Goal: Task Accomplishment & Management: Complete application form

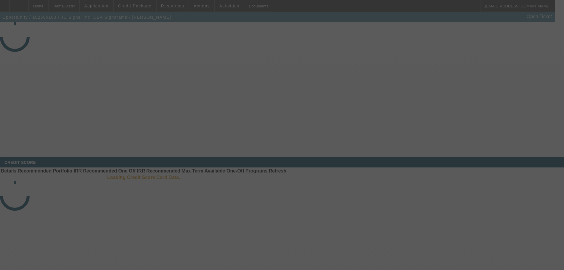
select select "3"
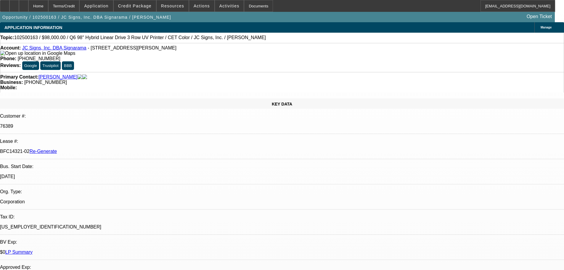
select select "0"
select select "2"
select select "0"
select select "6"
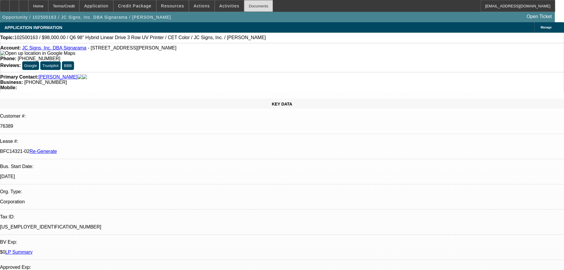
click at [249, 6] on div "Documents" at bounding box center [258, 6] width 29 height 12
drag, startPoint x: 209, startPoint y: 9, endPoint x: 221, endPoint y: 10, distance: 12.5
click at [215, 9] on span at bounding box center [229, 6] width 29 height 14
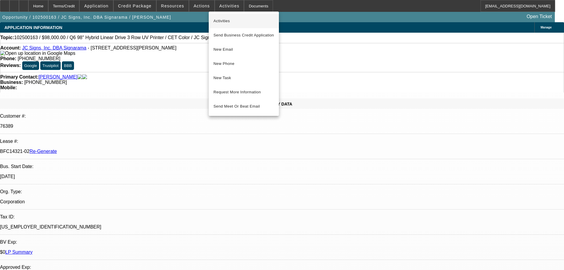
click at [228, 18] on span "Activities" at bounding box center [243, 20] width 61 height 7
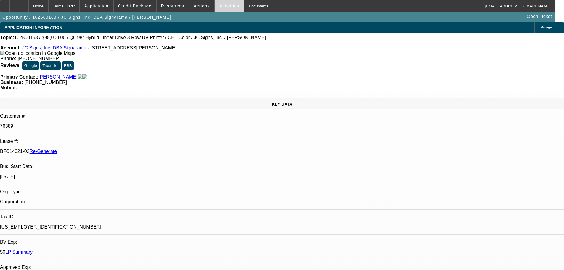
click at [229, 6] on span at bounding box center [229, 6] width 29 height 14
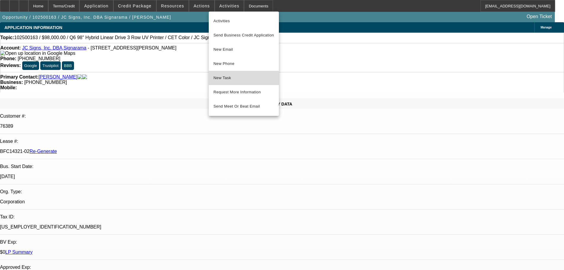
click at [239, 78] on span "New Task" at bounding box center [243, 77] width 61 height 7
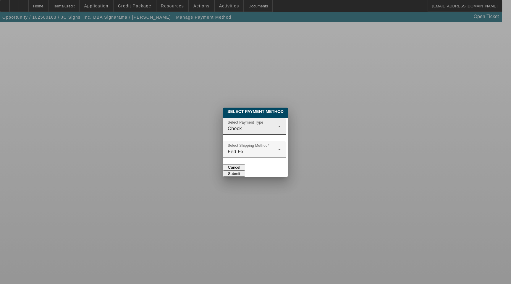
click at [256, 118] on div "Select Payment Type Check" at bounding box center [254, 126] width 53 height 17
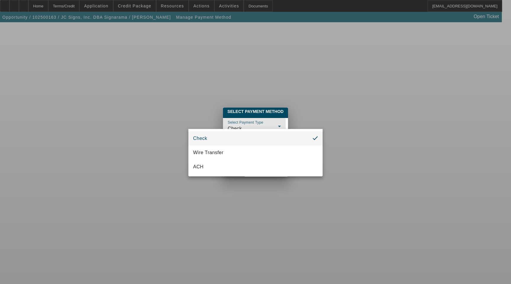
click at [249, 125] on div at bounding box center [255, 142] width 511 height 284
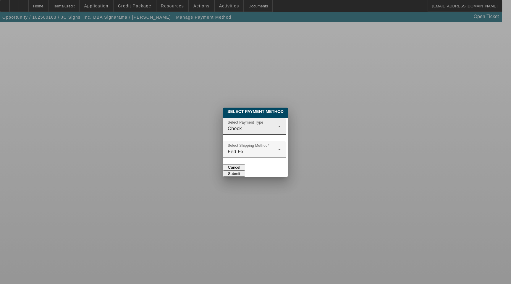
click at [232, 128] on div "Select Payment Type Check" at bounding box center [254, 126] width 53 height 17
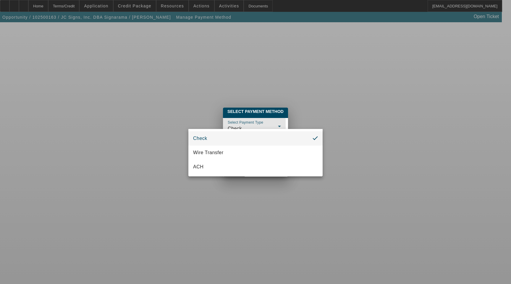
click at [225, 125] on div at bounding box center [255, 142] width 511 height 284
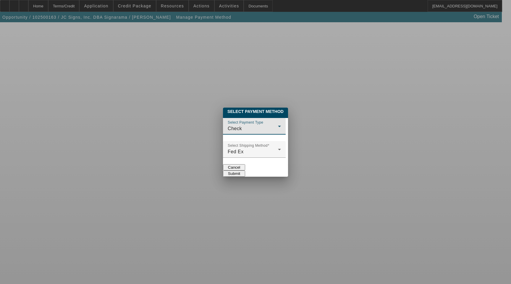
click at [228, 125] on div "Check" at bounding box center [253, 128] width 50 height 7
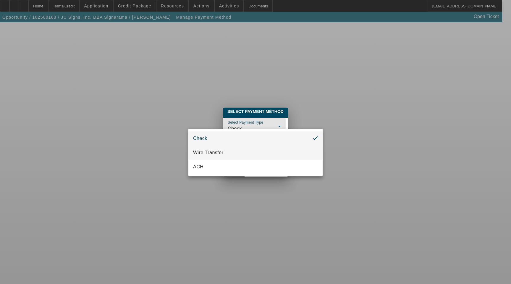
click at [211, 152] on span "Wire Transfer" at bounding box center [208, 152] width 30 height 7
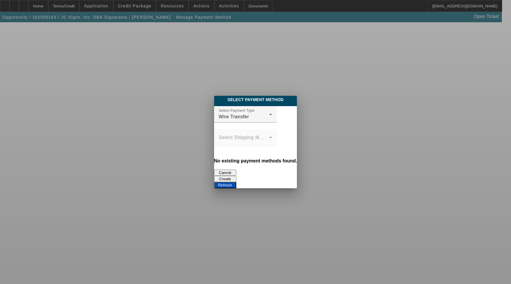
click at [237, 176] on button "Create" at bounding box center [225, 179] width 22 height 6
click at [297, 182] on div "Refresh" at bounding box center [255, 185] width 83 height 6
click at [237, 182] on button "Refresh" at bounding box center [225, 185] width 22 height 6
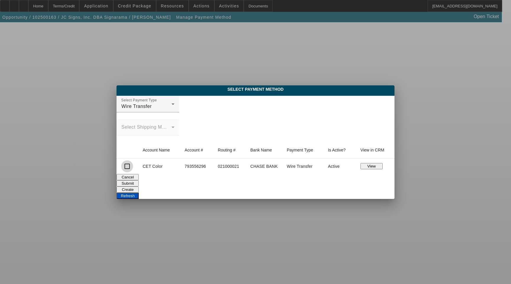
click at [126, 168] on input "checkbox" at bounding box center [127, 166] width 12 height 12
checkbox input "true"
click at [139, 183] on button "Submit" at bounding box center [128, 183] width 22 height 6
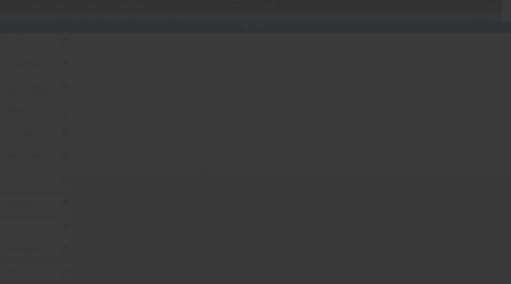
type input "[DATE]"
type input "10/9/2025"
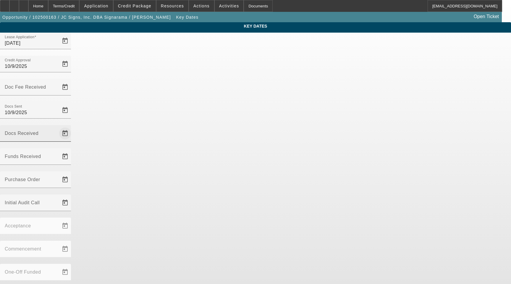
click at [72, 126] on span "Open calendar" at bounding box center [65, 133] width 14 height 14
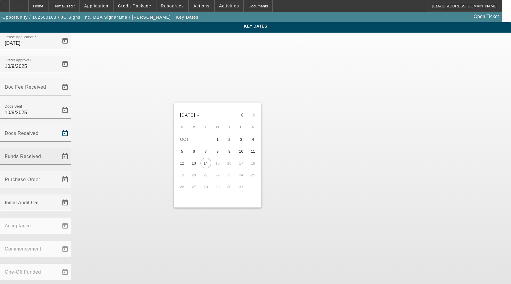
drag, startPoint x: 233, startPoint y: 154, endPoint x: 297, endPoint y: 97, distance: 86.2
click at [233, 152] on span "9" at bounding box center [229, 151] width 11 height 11
type input "10/9/2025"
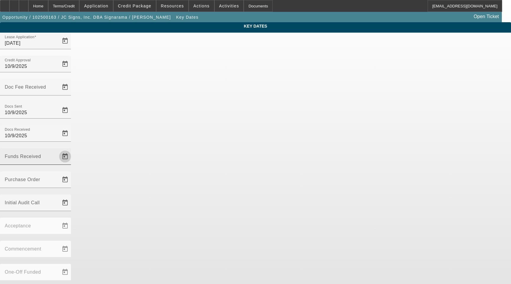
click at [72, 149] on span "Open calendar" at bounding box center [65, 156] width 14 height 14
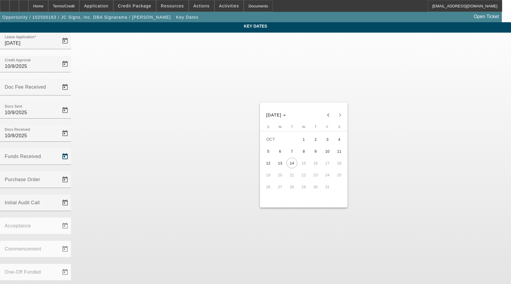
click at [326, 156] on span "10" at bounding box center [327, 151] width 11 height 11
type input "10/10/2025"
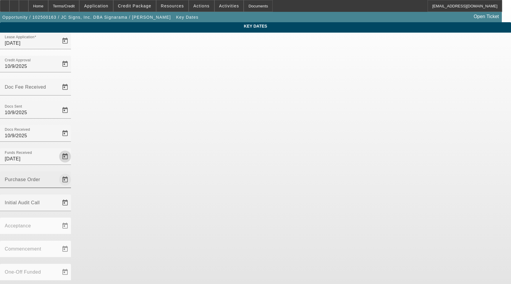
click at [72, 172] on span "Open calendar" at bounding box center [65, 179] width 14 height 14
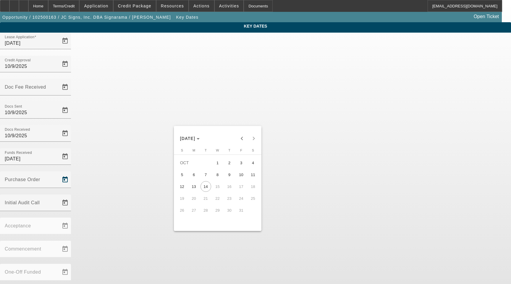
click at [242, 175] on span "10" at bounding box center [241, 174] width 11 height 11
type input "10/10/2025"
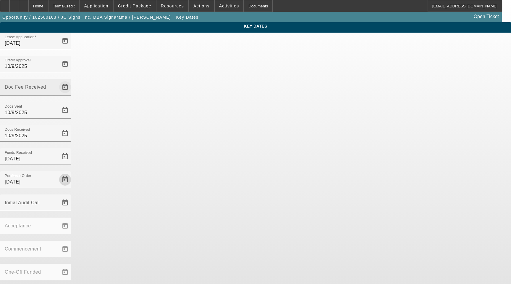
click at [72, 80] on span "Open calendar" at bounding box center [65, 87] width 14 height 14
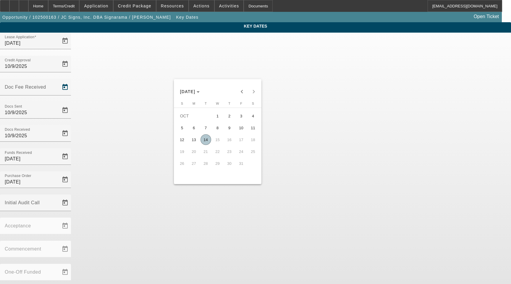
click at [228, 130] on span "9" at bounding box center [229, 127] width 11 height 11
type input "10/9/2025"
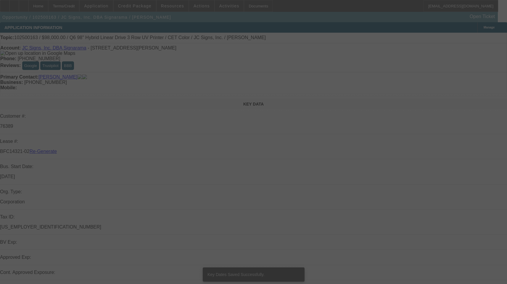
select select "3"
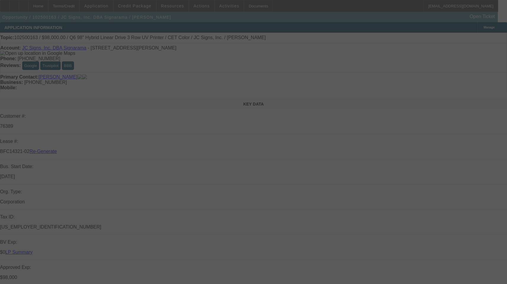
select select "0"
select select "2"
select select "0"
select select "6"
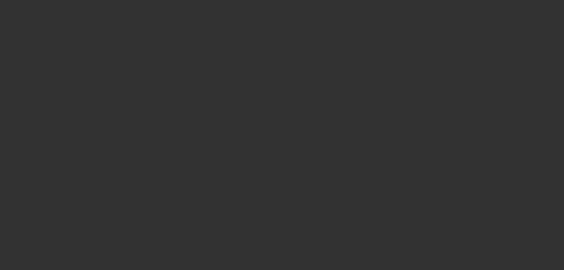
select select "3"
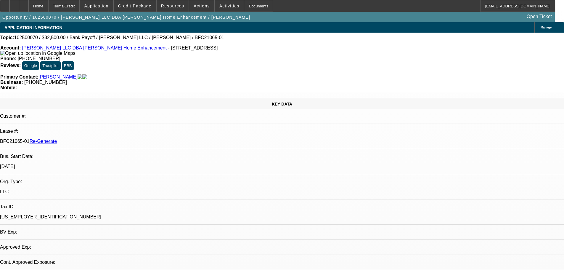
select select "0"
select select "3"
select select "0"
select select "6"
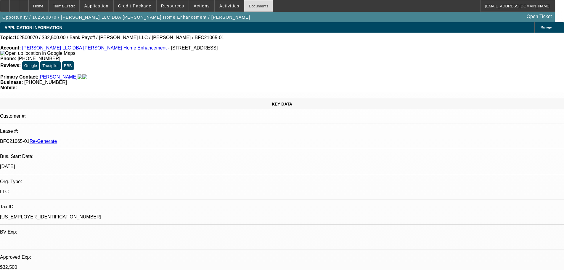
click at [255, 9] on div "Documents" at bounding box center [258, 6] width 29 height 12
drag, startPoint x: 226, startPoint y: 6, endPoint x: 208, endPoint y: 24, distance: 25.8
click at [207, 26] on div "APPLICATION INFORMATION Manage" at bounding box center [282, 27] width 564 height 10
click at [225, 4] on span "Activities" at bounding box center [229, 6] width 20 height 5
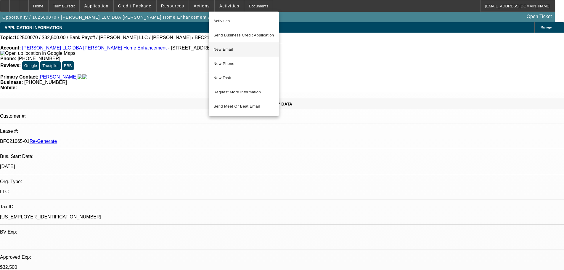
click at [228, 48] on span "New Email" at bounding box center [243, 49] width 61 height 7
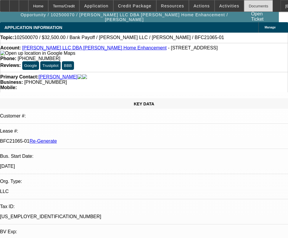
click at [245, 4] on div "Documents" at bounding box center [258, 6] width 29 height 12
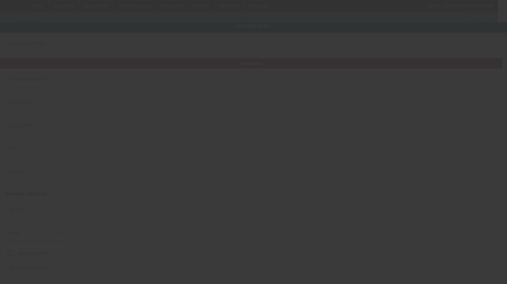
type input "[PERSON_NAME] LLC"
type input "[STREET_ADDRESS]"
type input "22611"
type input "[GEOGRAPHIC_DATA]"
type input "[PHONE_NUMBER]"
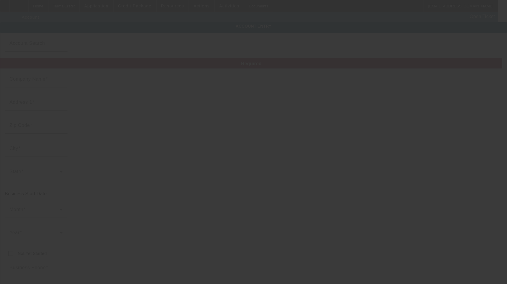
type input "Walker Home Enhancement"
type input "cjwalkerllc@aol.com"
type input "[US_EMPLOYER_IDENTIFICATION_NUMBER]"
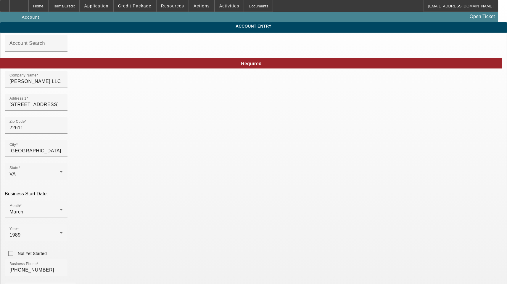
type input "10/2/2025"
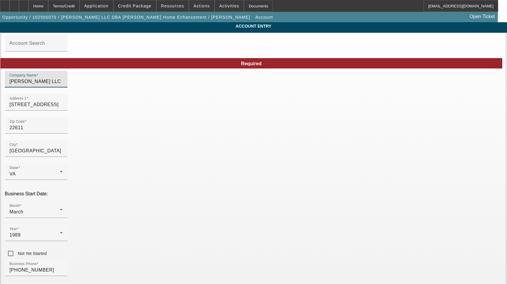
click at [63, 85] on input "CJ Walker LLC" at bounding box center [35, 81] width 53 height 7
type input "[PERSON_NAME], L.L.C."
click at [67, 117] on div at bounding box center [36, 113] width 63 height 7
click at [63, 128] on div "Zip Code 22611" at bounding box center [35, 125] width 53 height 17
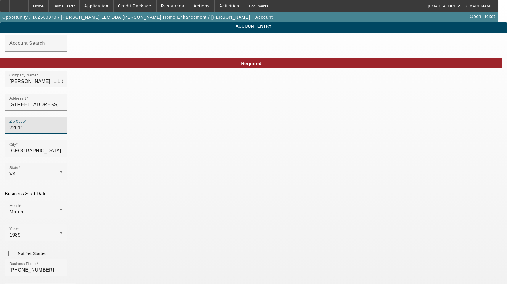
type input "2261"
type input "22611"
type input "[GEOGRAPHIC_DATA]"
type input "[PERSON_NAME]"
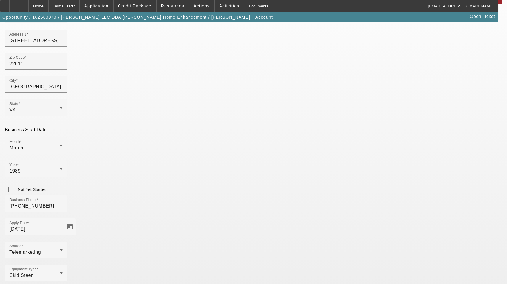
scroll to position [65, 0]
drag, startPoint x: 383, startPoint y: 266, endPoint x: 383, endPoint y: 270, distance: 3.6
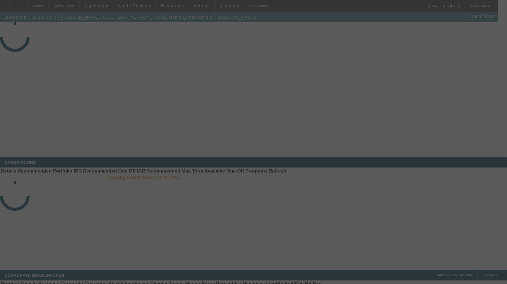
select select "3"
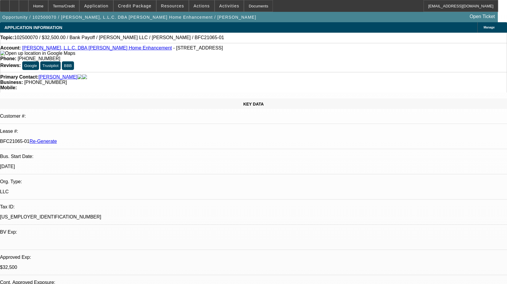
select select "0"
select select "3"
select select "0"
select select "6"
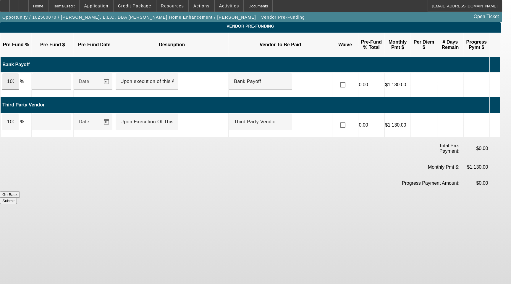
click at [14, 78] on input "100" at bounding box center [10, 81] width 7 height 7
click at [47, 78] on input "25442.18" at bounding box center [51, 81] width 29 height 7
type input "$25,442.18"
drag, startPoint x: 23, startPoint y: 112, endPoint x: 54, endPoint y: 115, distance: 30.9
click at [19, 113] on div "100" at bounding box center [10, 121] width 16 height 17
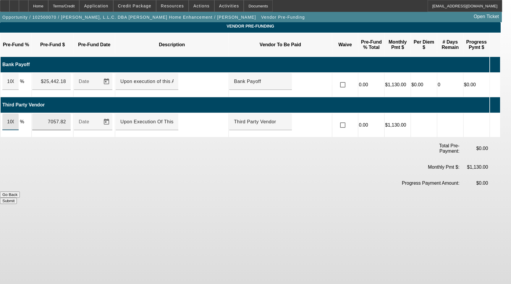
click at [57, 118] on input "7057.82" at bounding box center [51, 121] width 29 height 7
type input "$7,057.82"
drag, startPoint x: 161, startPoint y: 71, endPoint x: 221, endPoint y: 52, distance: 63.2
click at [161, 78] on input "Upon execution of this Agreement" at bounding box center [146, 81] width 53 height 7
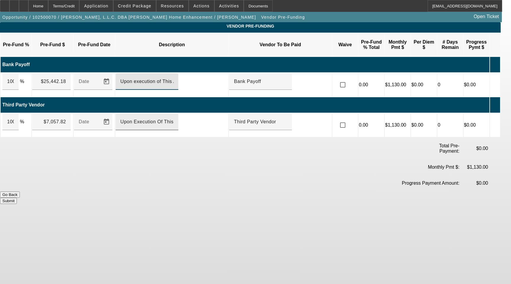
type input "Upon execution of This Agreement"
click at [160, 118] on input "Upon Execution Of This Agreement" at bounding box center [146, 121] width 53 height 7
type input "Upon Execution of This Agreement"
click at [350, 78] on div at bounding box center [343, 85] width 14 height 14
checkbox input "true"
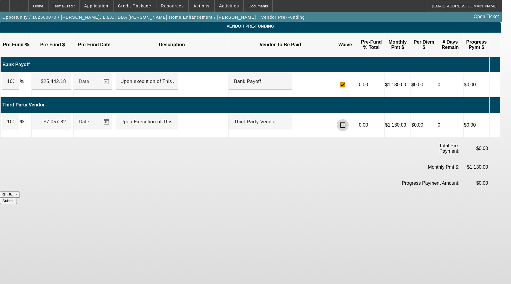
click at [349, 119] on input "checkbox" at bounding box center [343, 125] width 12 height 12
checkbox input "true"
click at [17, 197] on button "Submit" at bounding box center [8, 200] width 17 height 6
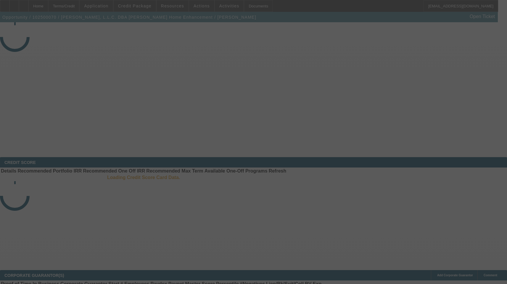
select select "3"
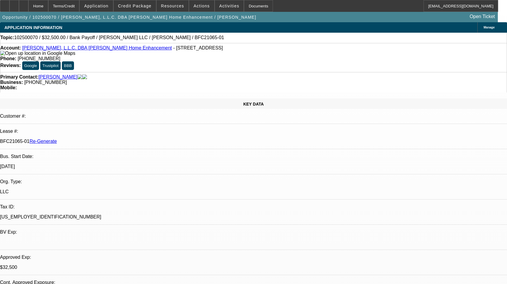
select select "0"
select select "3"
select select "0"
select select "6"
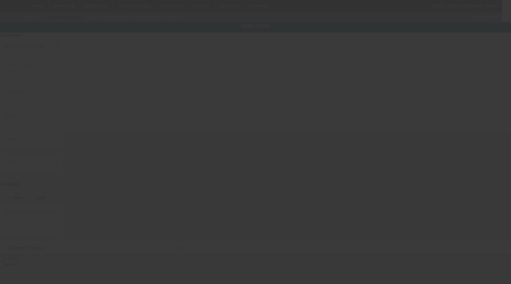
type input "1TO324GMLLJ387452"
type input "[PERSON_NAME]"
type input "324G"
radio input "true"
type textarea "Kid Stkid; Make: [PERSON_NAME]; Model: 324G"
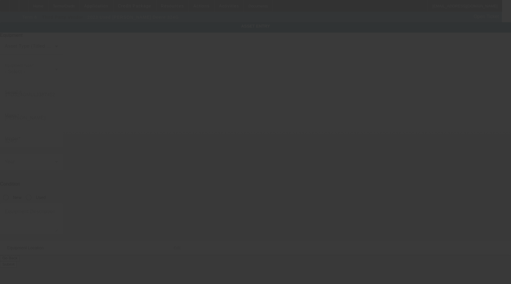
type input "PO Box 496"
type input "Ashburn"
type input "20146"
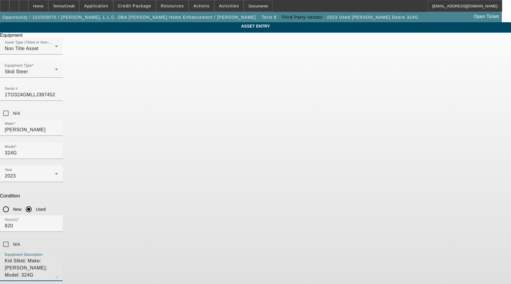
drag, startPoint x: 261, startPoint y: 179, endPoint x: 270, endPoint y: 179, distance: 8.9
click at [58, 257] on textarea "Kid Stkid; Make: [PERSON_NAME]; Model: 324G" at bounding box center [31, 267] width 53 height 21
drag, startPoint x: 261, startPoint y: 180, endPoint x: 170, endPoint y: 89, distance: 128.9
click at [127, 169] on div "ASSET ENTRY Delete asset Equipment Asset Type (Titled or Non-Titled) Non Title …" at bounding box center [255, 168] width 511 height 292
click at [58, 257] on textarea "Kid Stkid; Make: [PERSON_NAME]; Model: 324G" at bounding box center [31, 267] width 53 height 21
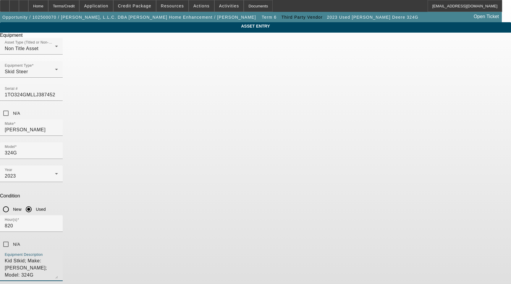
click at [58, 257] on textarea "Kid Stkid; Make: [PERSON_NAME]; Model: 324G" at bounding box center [31, 267] width 53 height 21
drag, startPoint x: 269, startPoint y: 180, endPoint x: 151, endPoint y: 179, distance: 118.4
click at [151, 179] on div "ASSET ENTRY Delete asset Equipment Asset Type (Titled or Non-Titled) Non Title …" at bounding box center [255, 168] width 511 height 292
type textarea "Skid Steer with Fork includes all options, attachments, and accessories"
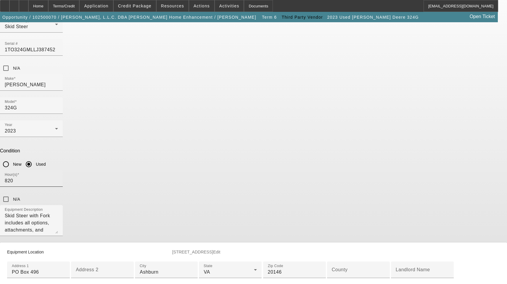
scroll to position [118, 0]
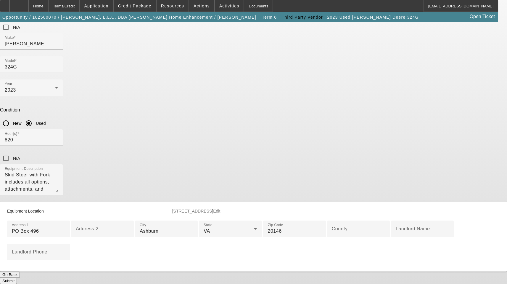
click at [443, 99] on app-asset-collateral-manage "ASSET ENTRY Delete asset Equipment Asset Type (Titled or Non-Titled) Non Title …" at bounding box center [253, 109] width 507 height 347
drag, startPoint x: 212, startPoint y: 121, endPoint x: 99, endPoint y: 126, distance: 113.5
click at [99, 126] on div "ASSET ENTRY Delete asset Equipment Asset Type (Titled or Non-Titled) Non Title …" at bounding box center [253, 109] width 507 height 347
type input "[STREET_ADDRESS]"
type input "[GEOGRAPHIC_DATA]"
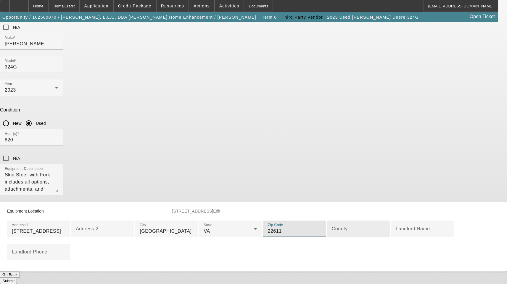
scroll to position [166, 0]
type input "22611"
click at [332, 220] on div "County" at bounding box center [358, 228] width 53 height 17
click at [332, 227] on input "County" at bounding box center [358, 230] width 53 height 7
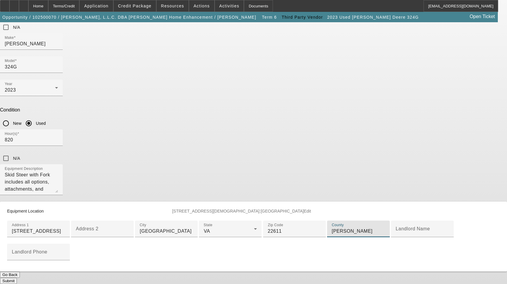
type input "[PERSON_NAME]"
click at [17, 277] on button "Submit" at bounding box center [8, 280] width 17 height 6
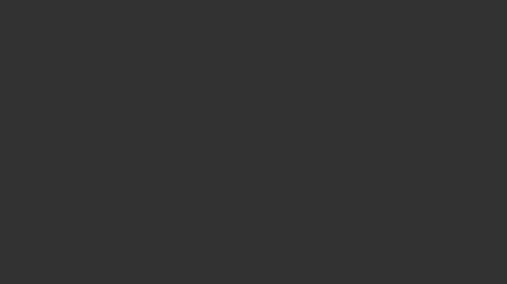
select select "3"
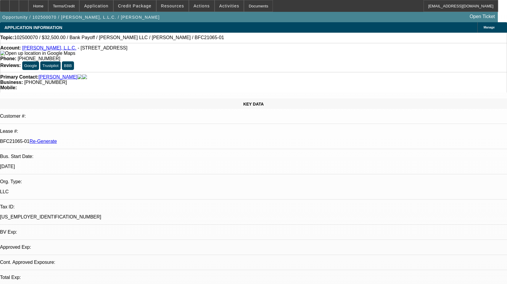
select select "0"
select select "3"
select select "0"
select select "6"
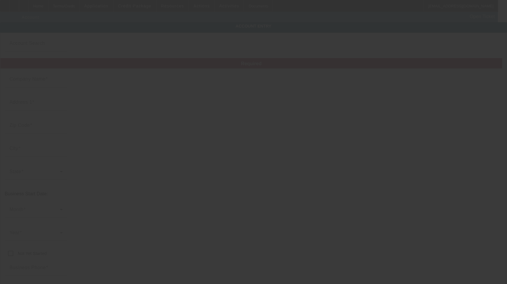
type input "[PERSON_NAME], L.L.C."
type input "[STREET_ADDRESS]"
type input "22611"
type input "[GEOGRAPHIC_DATA]"
type input "[PHONE_NUMBER]"
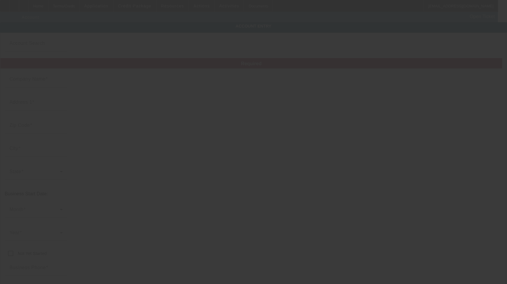
type input "[PERSON_NAME] Home Enhancement"
type input "[EMAIL_ADDRESS][DOMAIN_NAME]"
type input "[PERSON_NAME]"
type input "[US_EMPLOYER_IDENTIFICATION_NUMBER]"
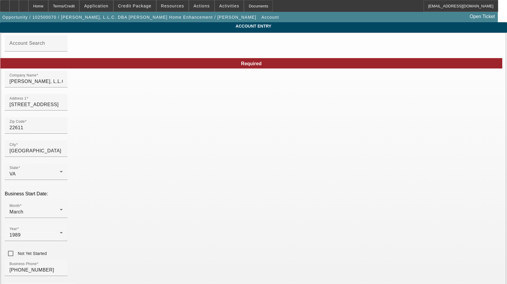
type input "[DATE]"
drag, startPoint x: 269, startPoint y: 94, endPoint x: 197, endPoint y: 91, distance: 72.3
click at [63, 108] on input "[STREET_ADDRESS]" at bounding box center [35, 104] width 53 height 7
drag, startPoint x: 128, startPoint y: 112, endPoint x: 50, endPoint y: 118, distance: 77.9
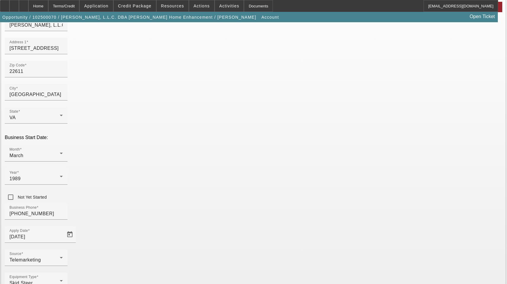
scroll to position [65, 0]
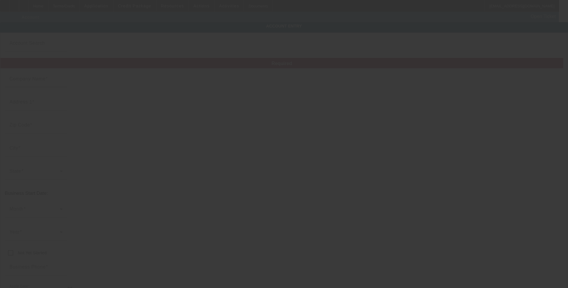
type input "[PERSON_NAME], L.L.C."
type input "[STREET_ADDRESS]"
type input "22611"
type input "[GEOGRAPHIC_DATA]"
type input "[PHONE_NUMBER]"
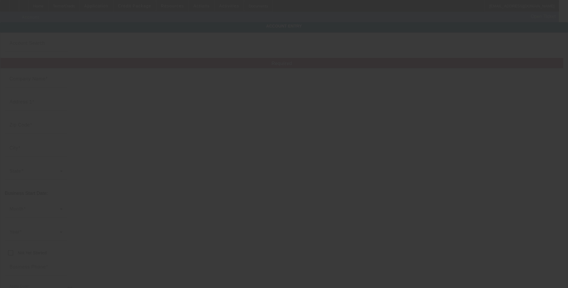
type input "[EMAIL_ADDRESS][DOMAIN_NAME]"
type input "[PERSON_NAME]"
type input "[US_EMPLOYER_IDENTIFICATION_NUMBER]"
type input "[DATE]"
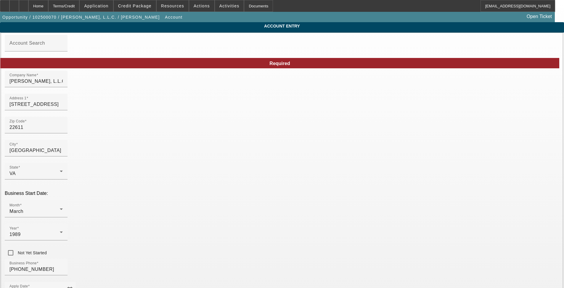
drag, startPoint x: 334, startPoint y: 129, endPoint x: 333, endPoint y: 134, distance: 5.5
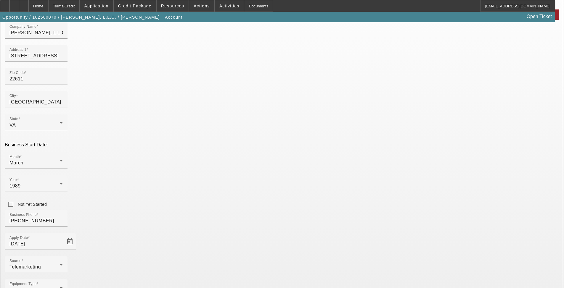
scroll to position [61, 0]
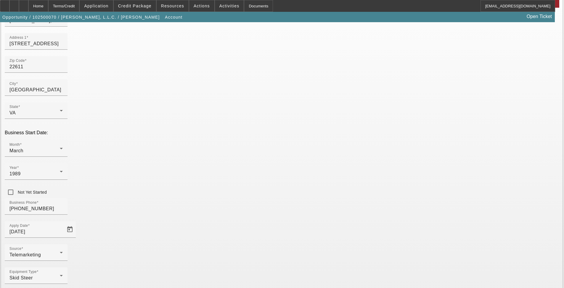
type input "[EMAIL_ADDRESS][DOMAIN_NAME]"
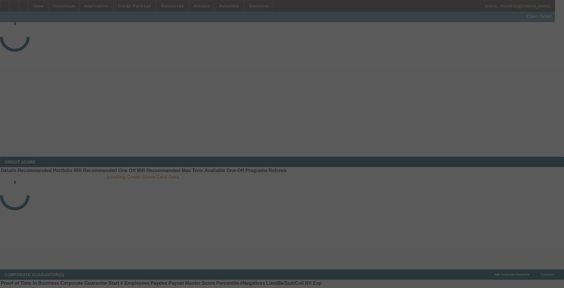
select select "3"
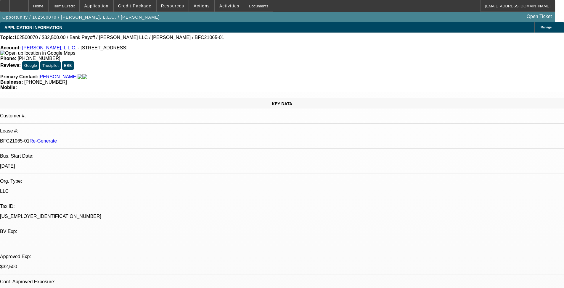
select select "0"
select select "3"
select select "0"
select select "6"
